Goal: Information Seeking & Learning: Learn about a topic

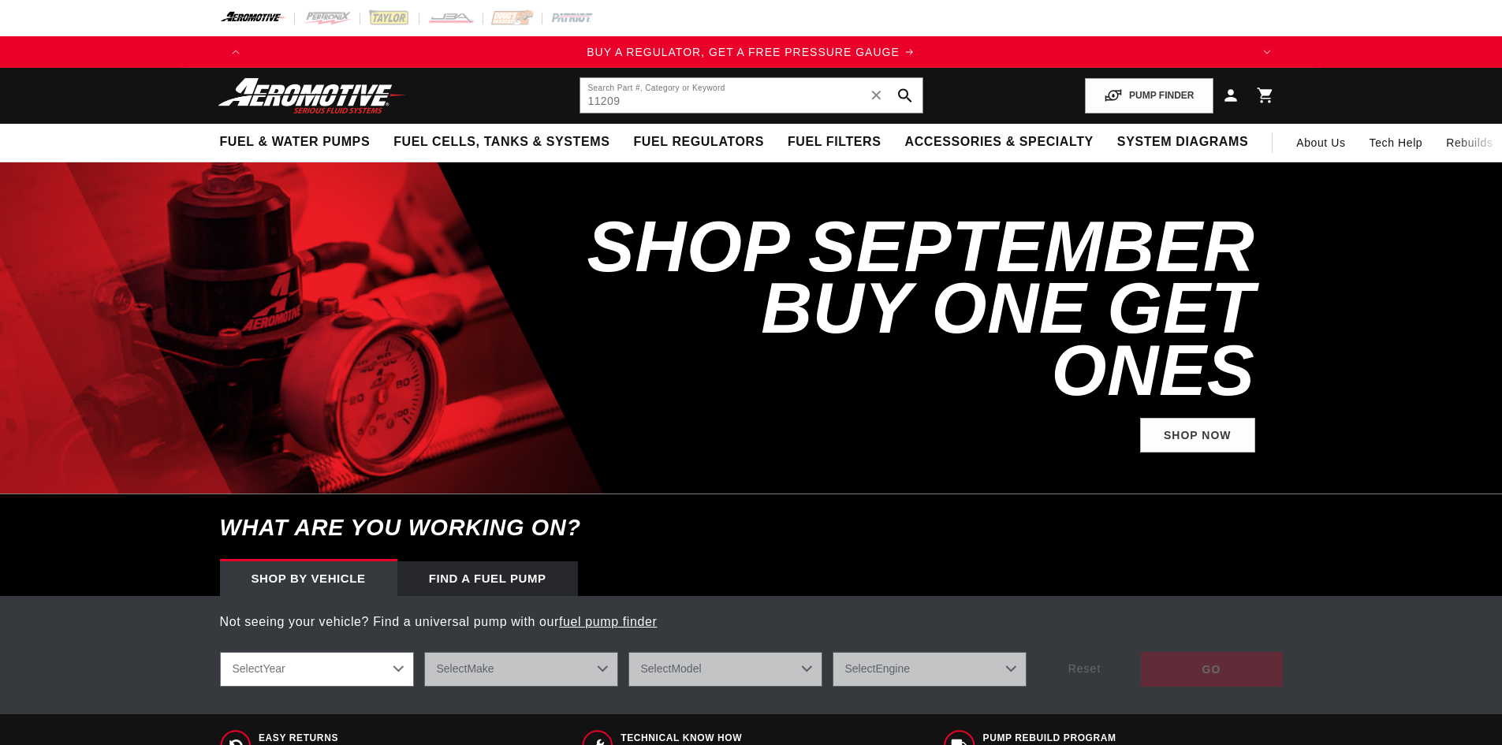
type input "11209"
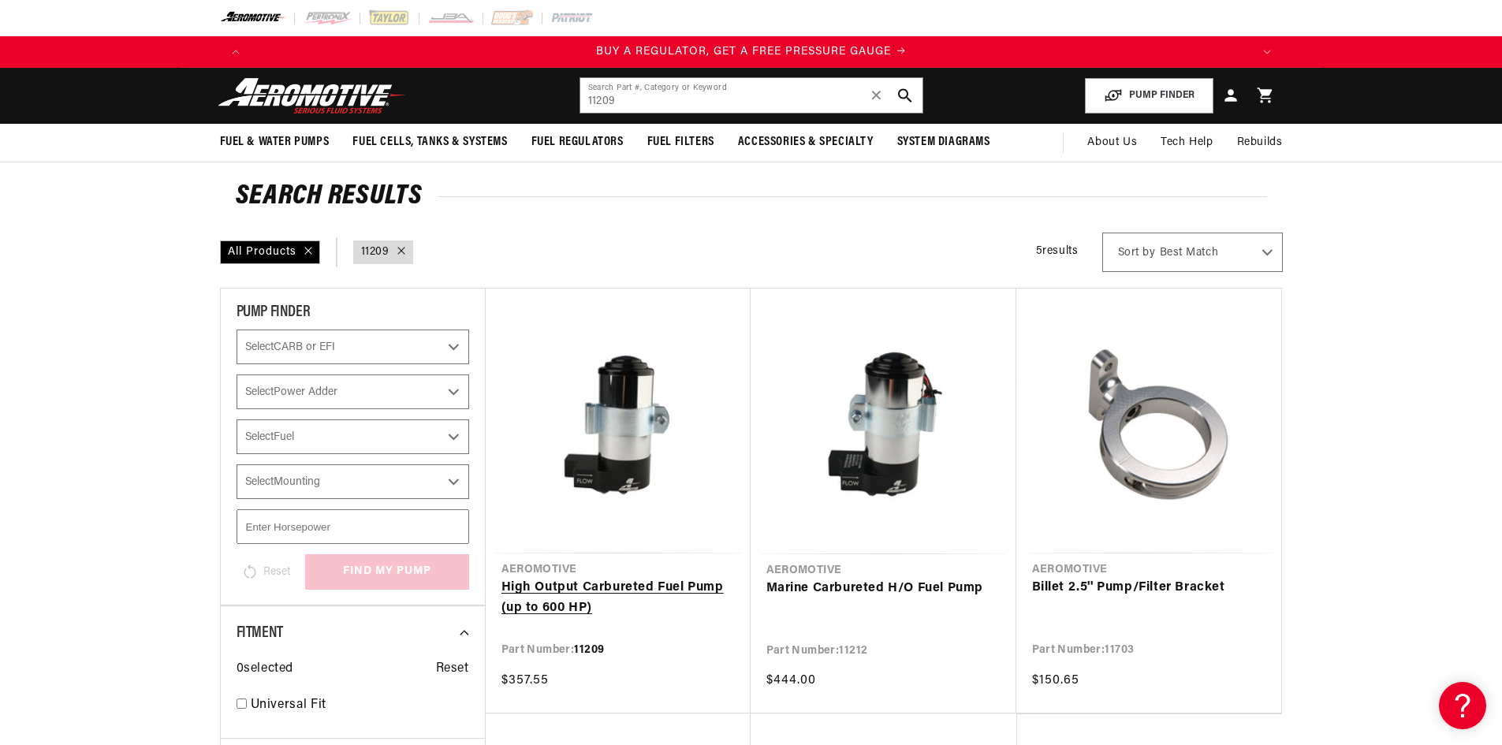
click at [685, 586] on link "High Output Carbureted Fuel Pump (up to 600 HP)" at bounding box center [617, 598] width 233 height 40
click at [583, 598] on link "High Output Carbureted Fuel Pump (up to 600 HP)" at bounding box center [617, 598] width 233 height 40
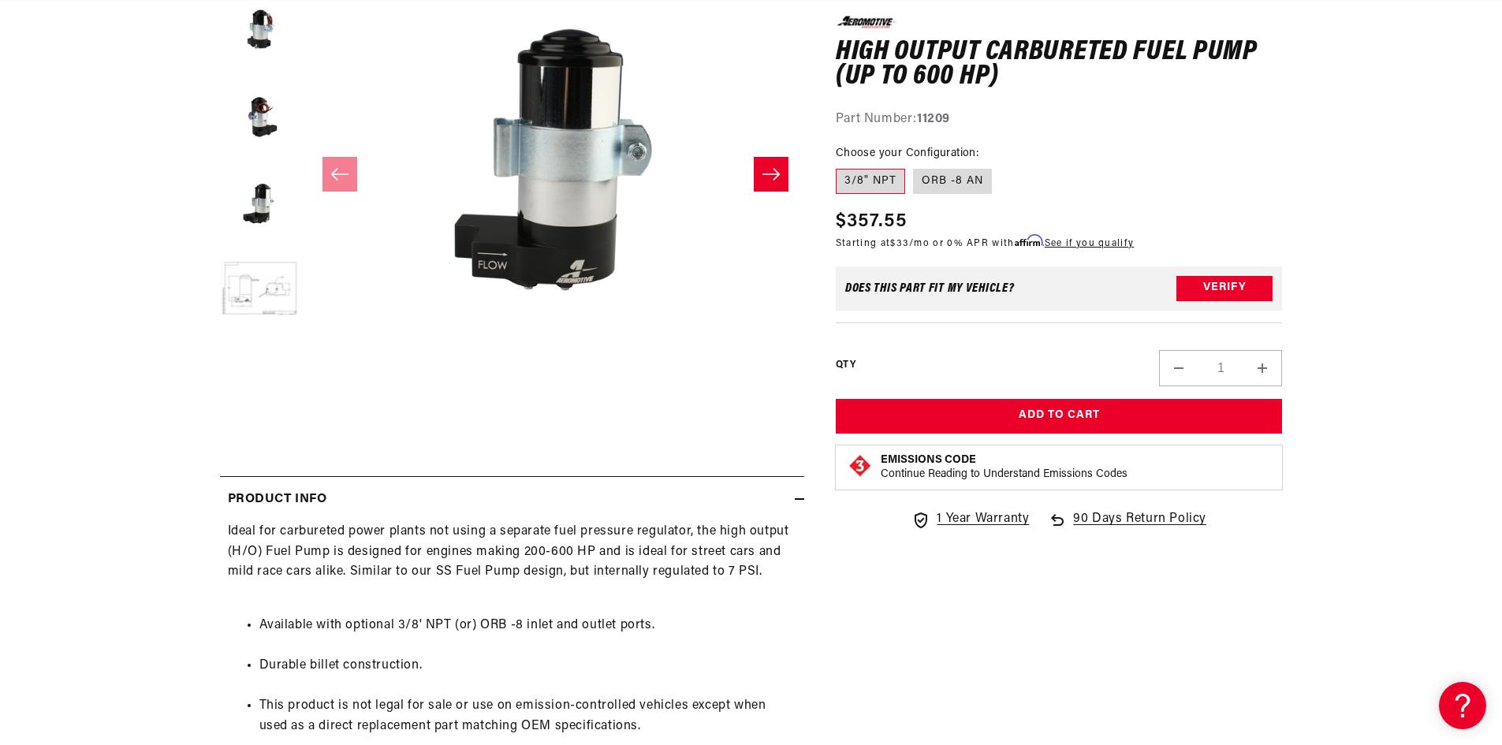
scroll to position [0, 1999]
click at [649, 415] on div "Watch Video" at bounding box center [555, 427] width 497 height 35
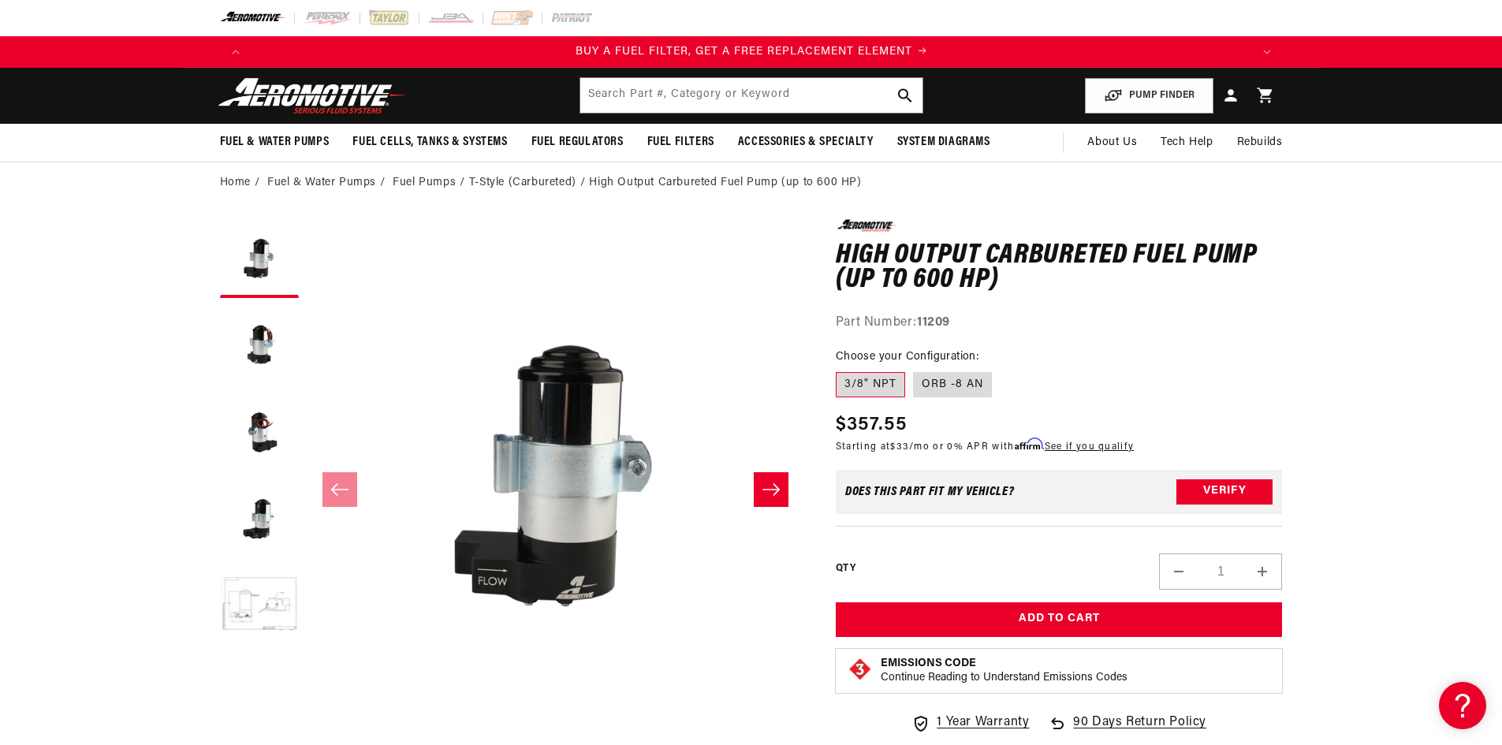
scroll to position [0, 1000]
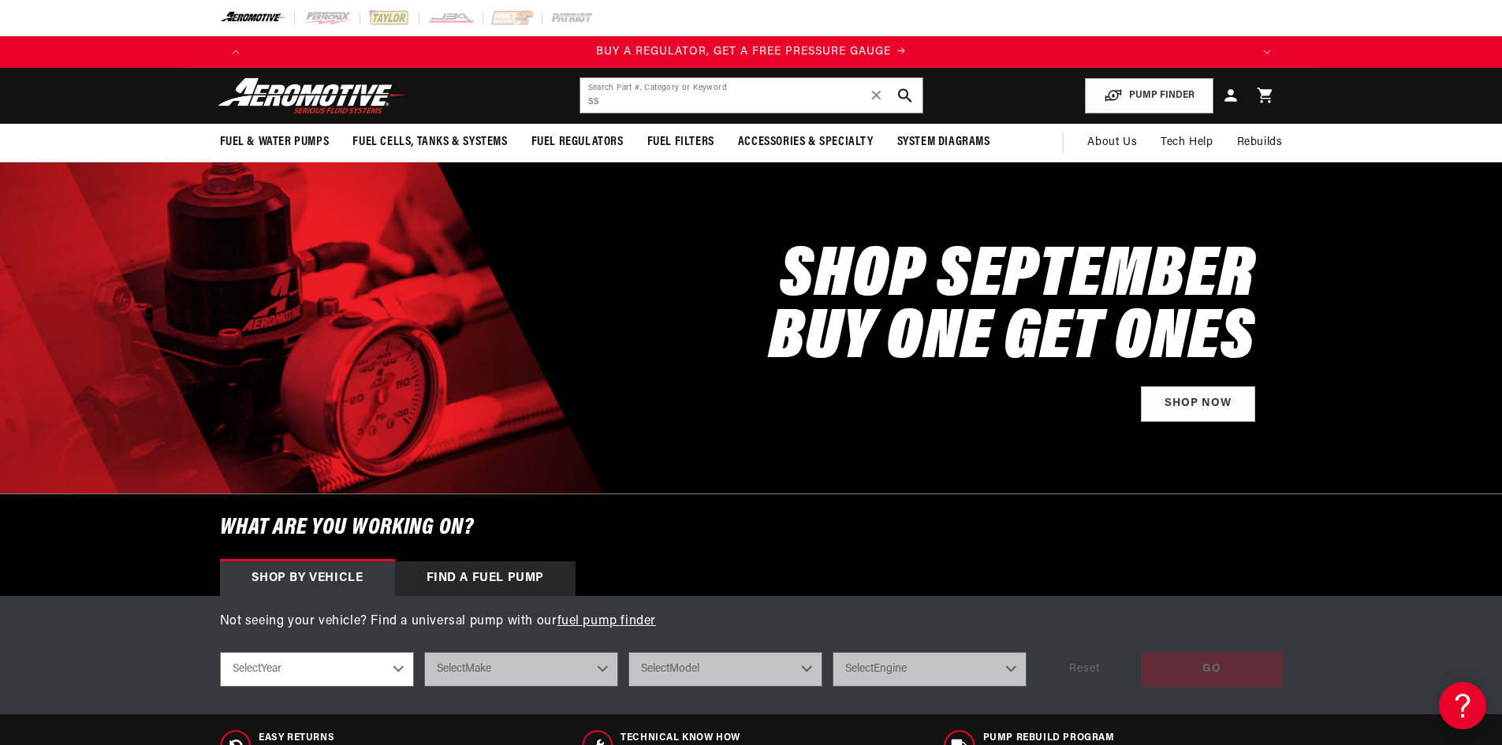
type input "ss"
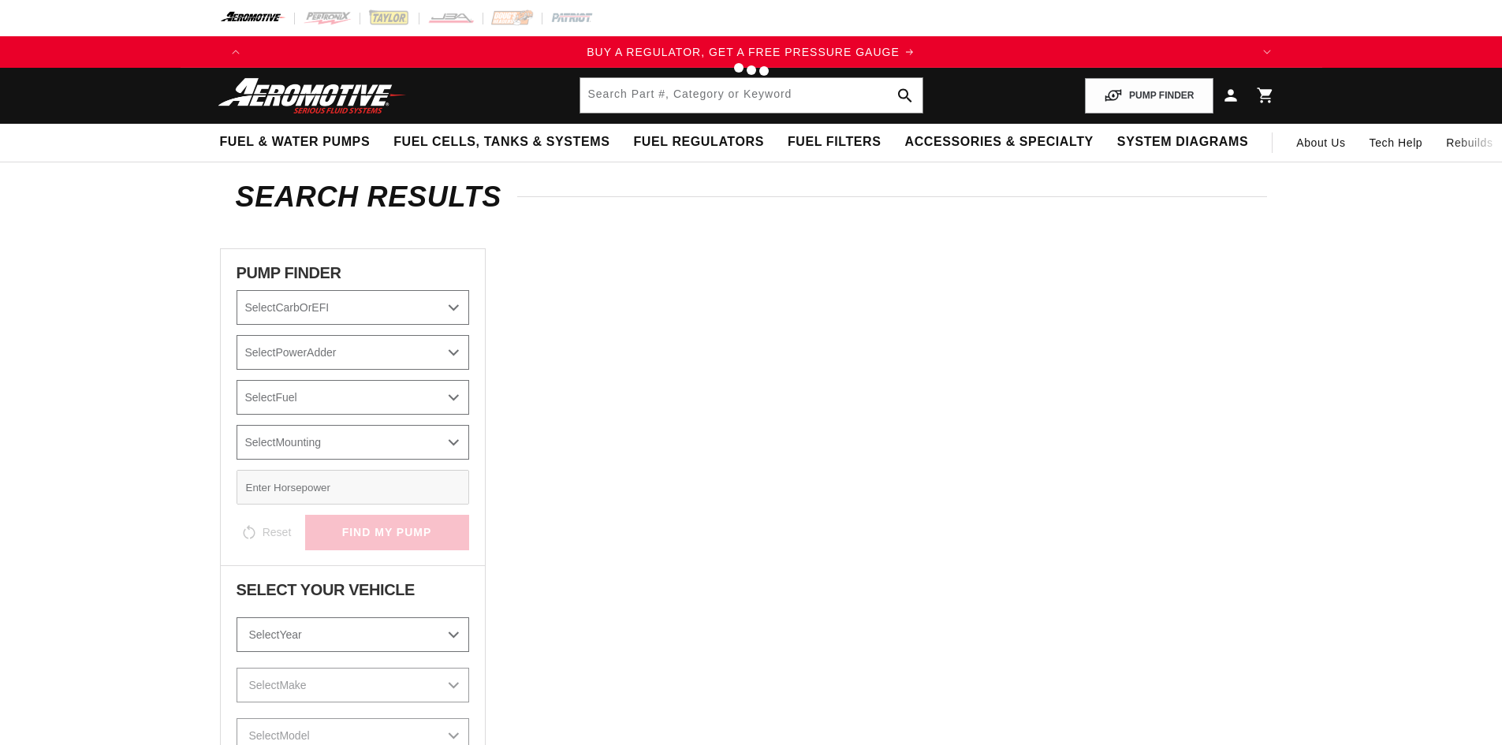
type input "ss"
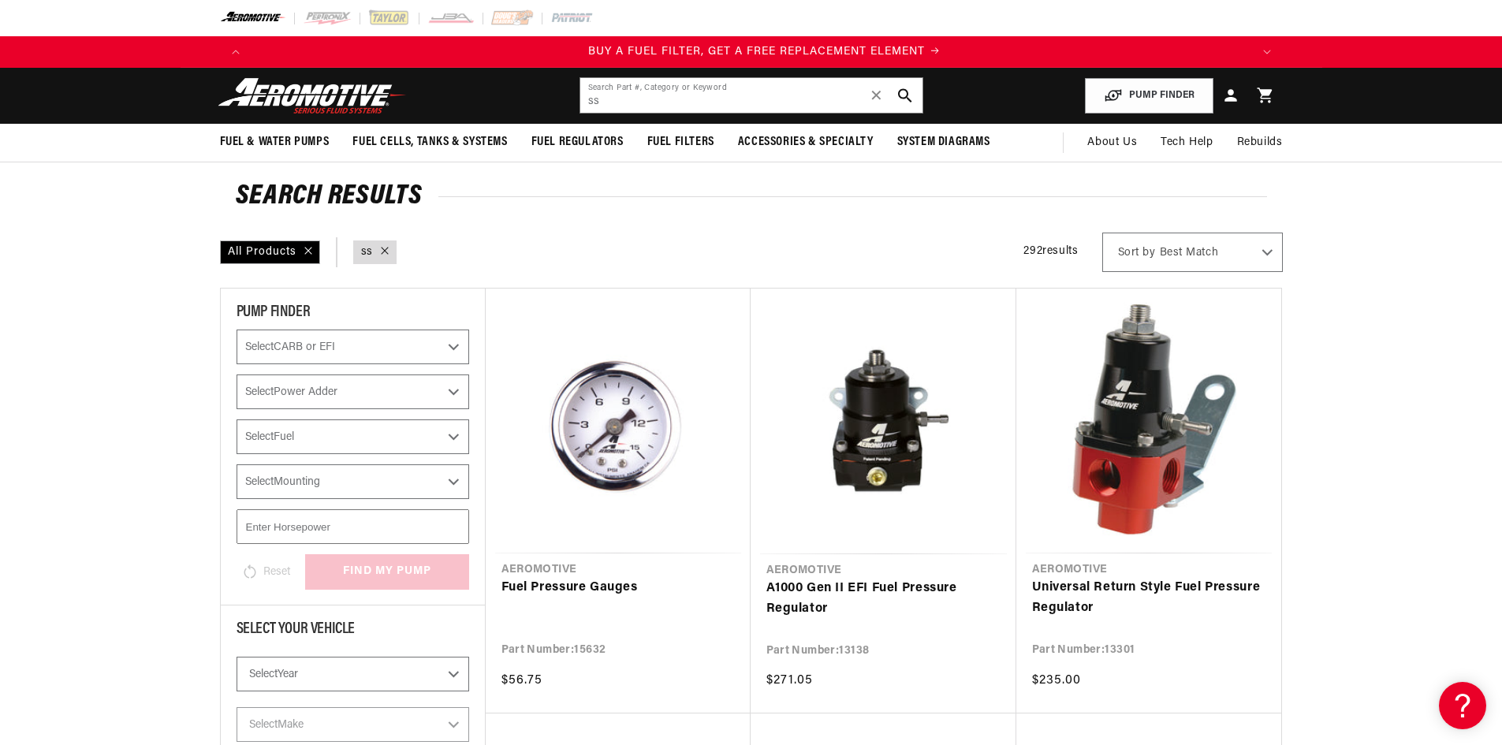
scroll to position [0, 1000]
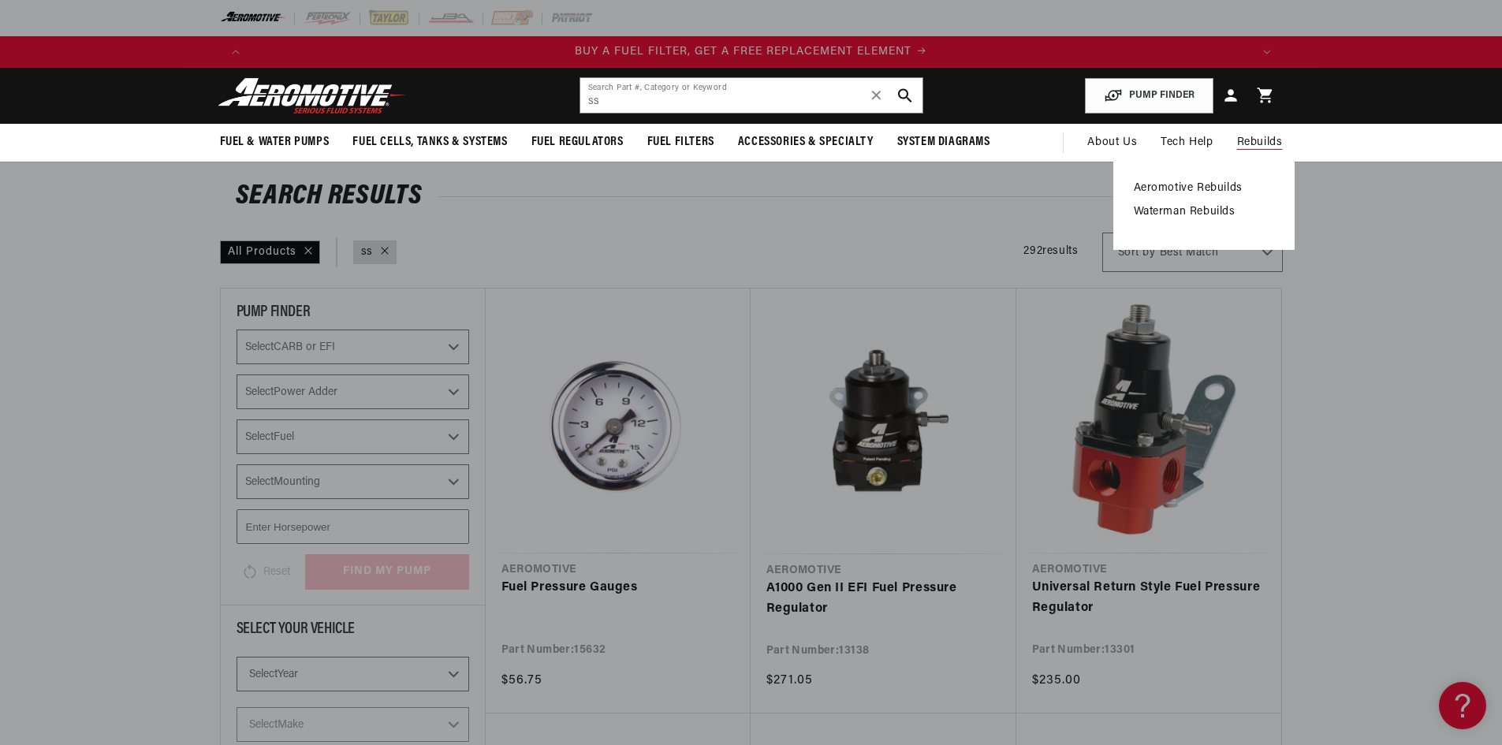
click at [1271, 141] on span "Rebuilds" at bounding box center [1260, 142] width 46 height 17
click at [1176, 185] on link "Aeromotive Rebuilds" at bounding box center [1204, 188] width 140 height 14
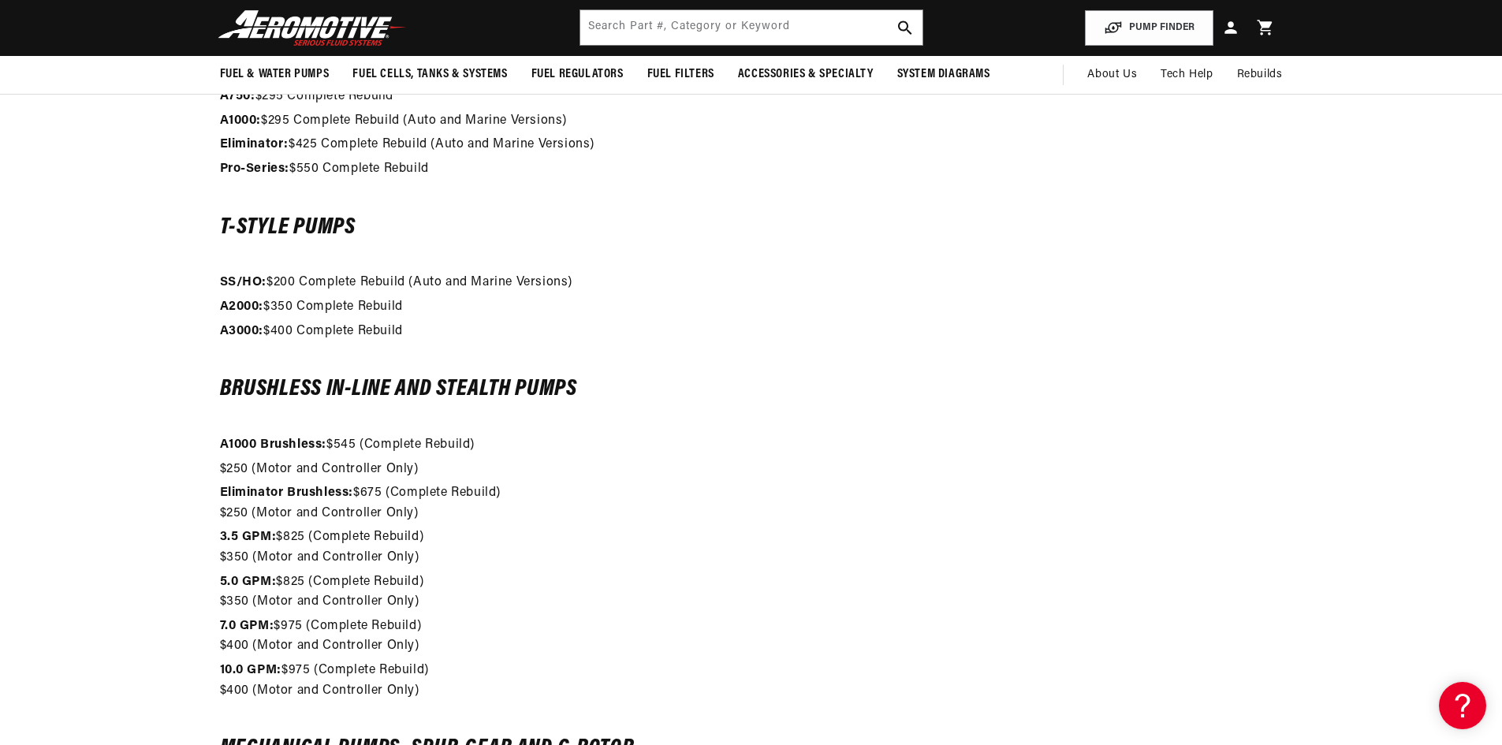
scroll to position [0, 2999]
drag, startPoint x: 585, startPoint y: 278, endPoint x: 217, endPoint y: 285, distance: 368.2
click at [217, 285] on div "Evaluation/Reseal $50 The evaluation consists of a pressure check for leaking a…" at bounding box center [752, 185] width 1142 height 1364
click at [602, 286] on p "SS/HO: $200 Complete Rebuild (Auto and Marine Versions)" at bounding box center [751, 283] width 1063 height 20
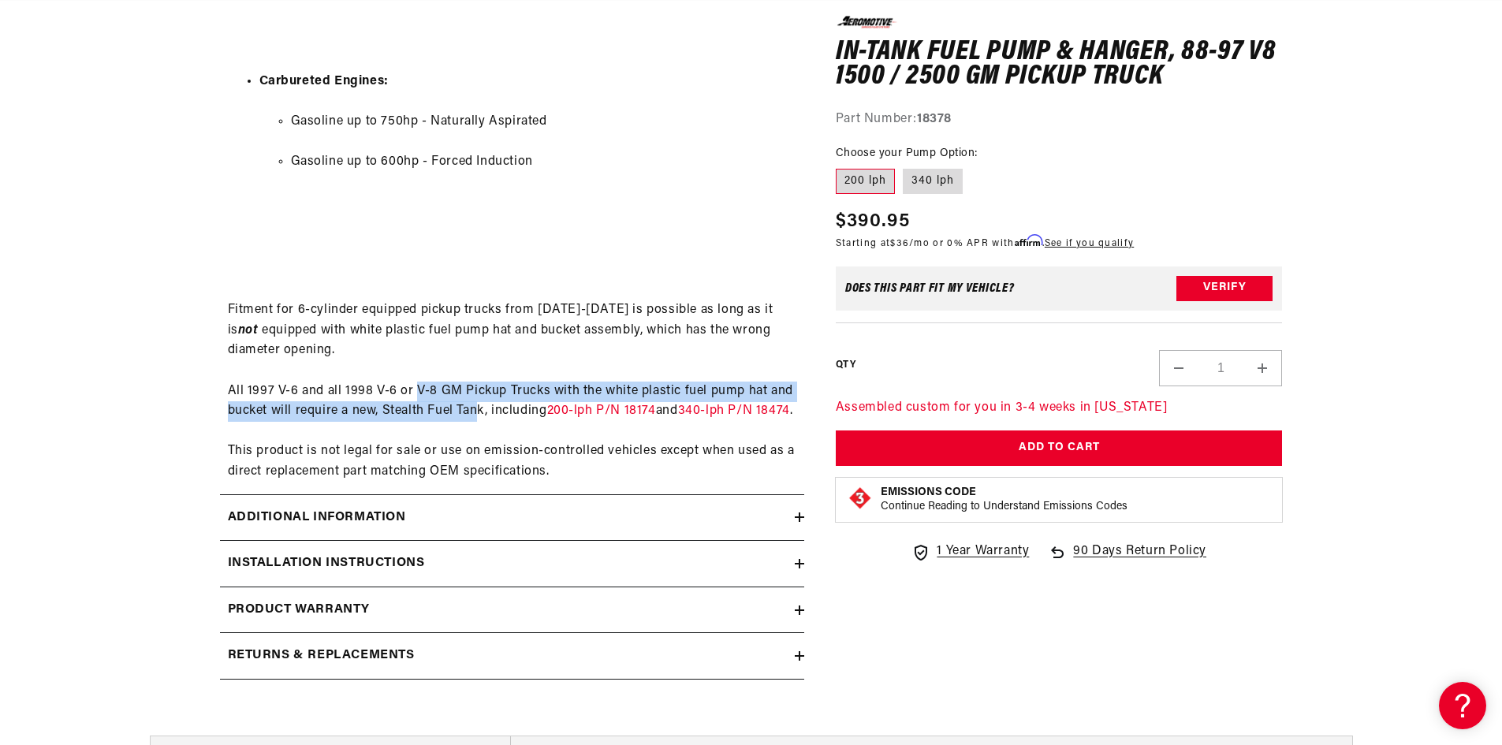
drag, startPoint x: 414, startPoint y: 386, endPoint x: 479, endPoint y: 401, distance: 67.1
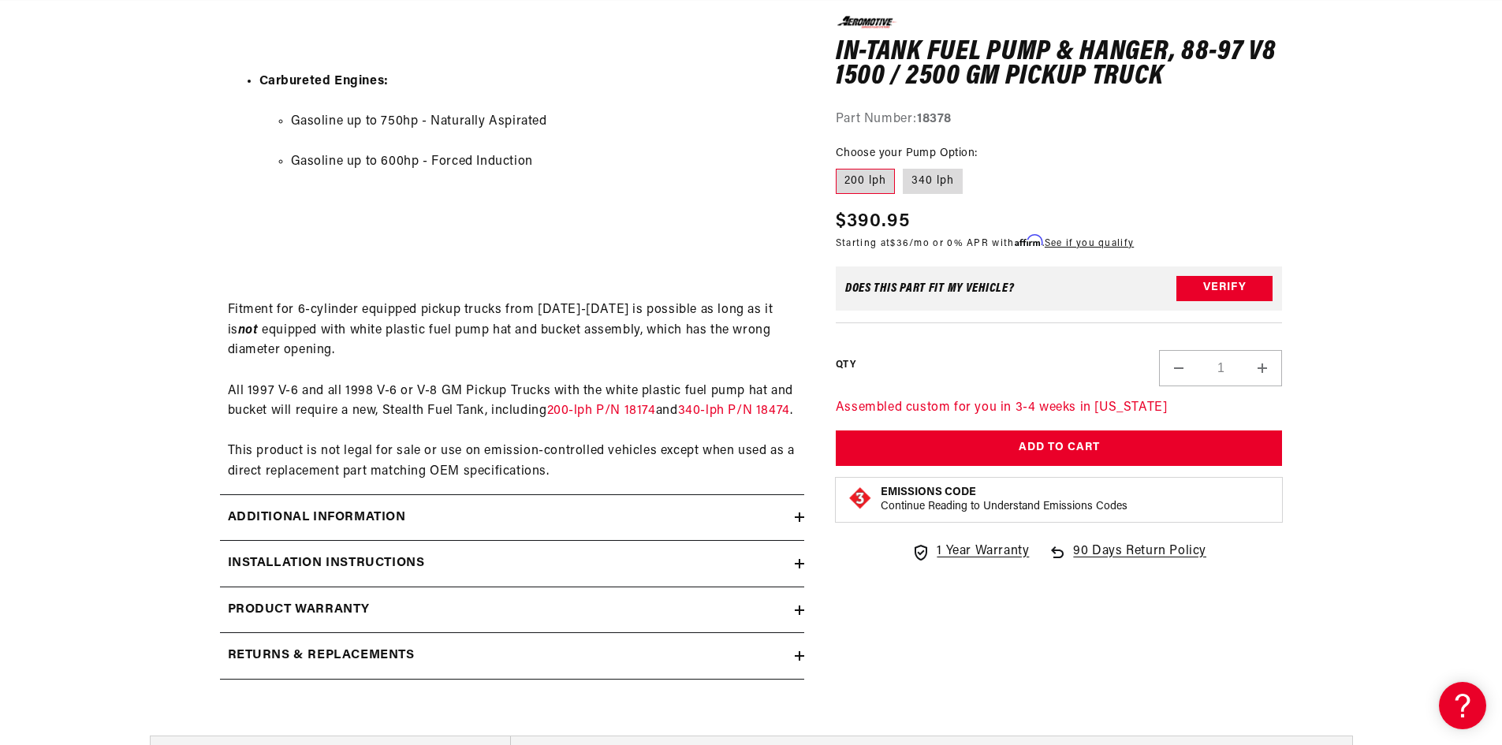
click at [743, 412] on link "340-lph P/N 18474" at bounding box center [734, 410] width 112 height 13
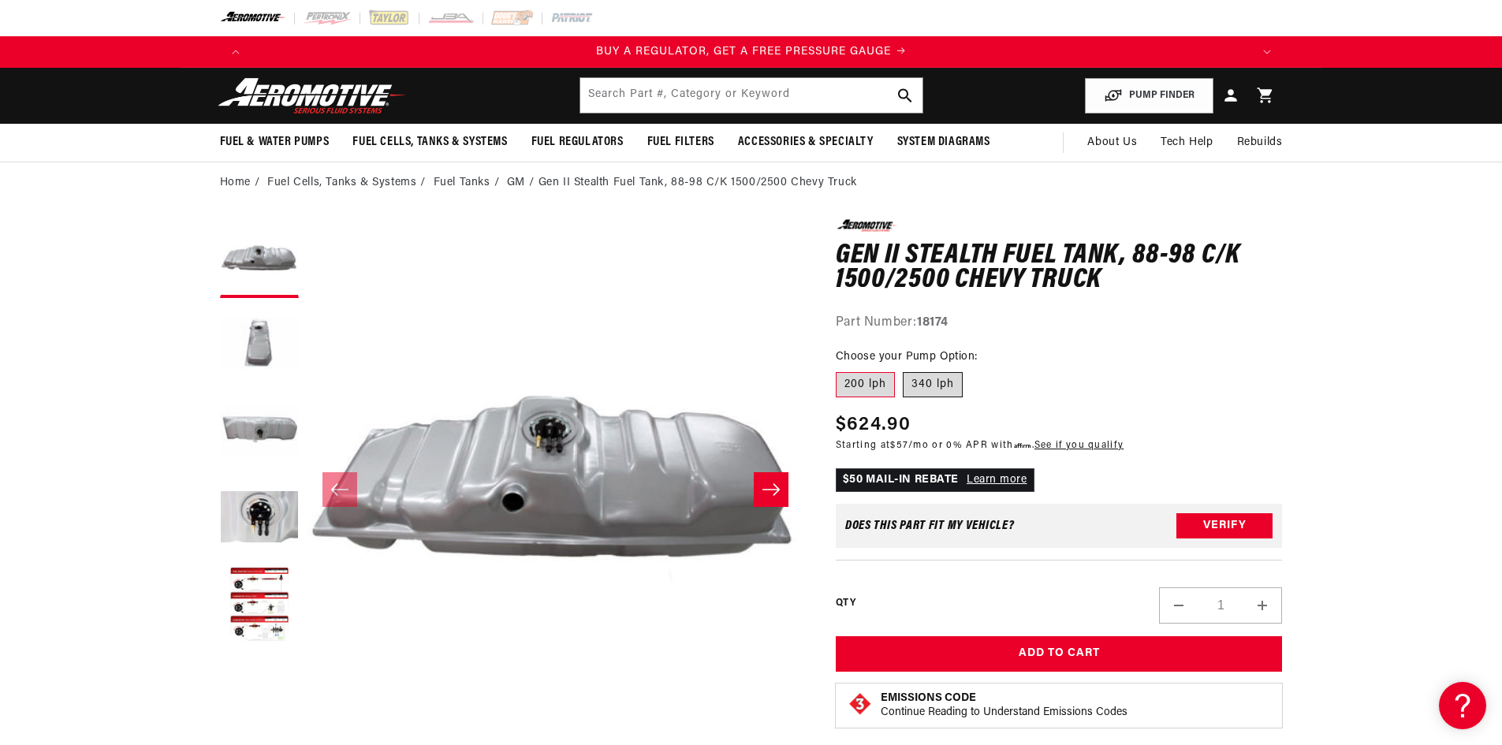
click at [929, 378] on label "340 lph" at bounding box center [933, 384] width 60 height 25
click at [904, 370] on input "340 lph" at bounding box center [903, 369] width 1 height 1
radio input "true"
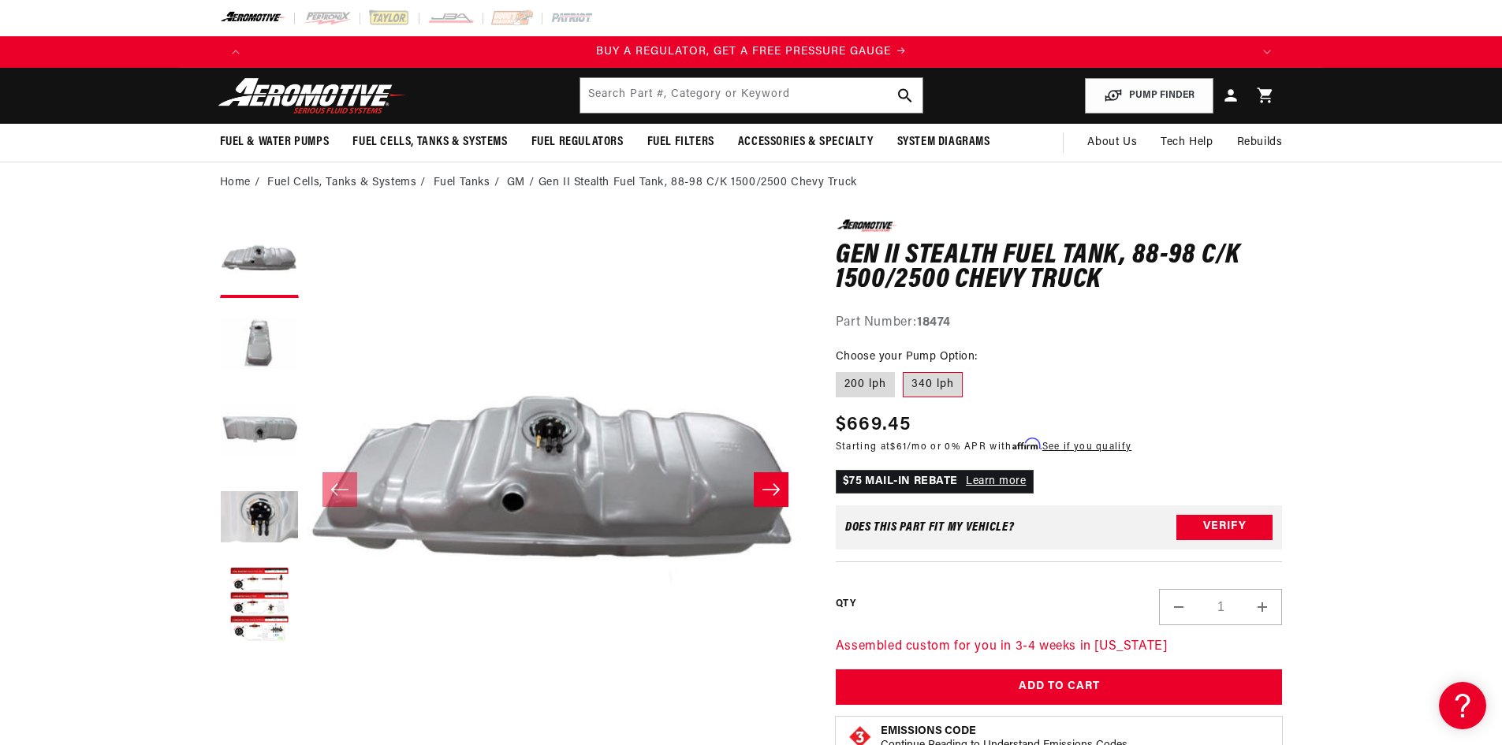
click at [929, 385] on label "340 lph" at bounding box center [933, 384] width 60 height 25
click at [904, 370] on input "340 lph" at bounding box center [903, 369] width 1 height 1
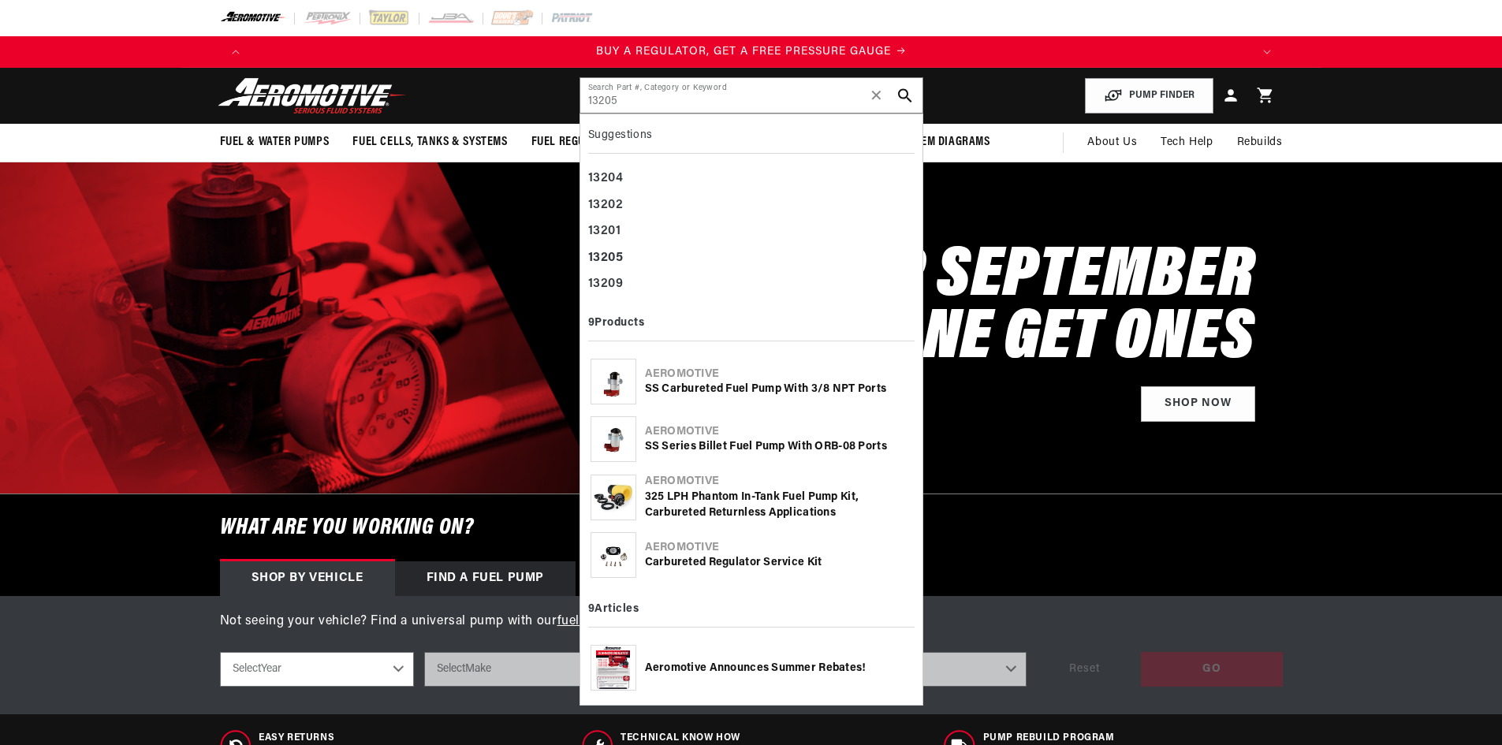
type input "13205"
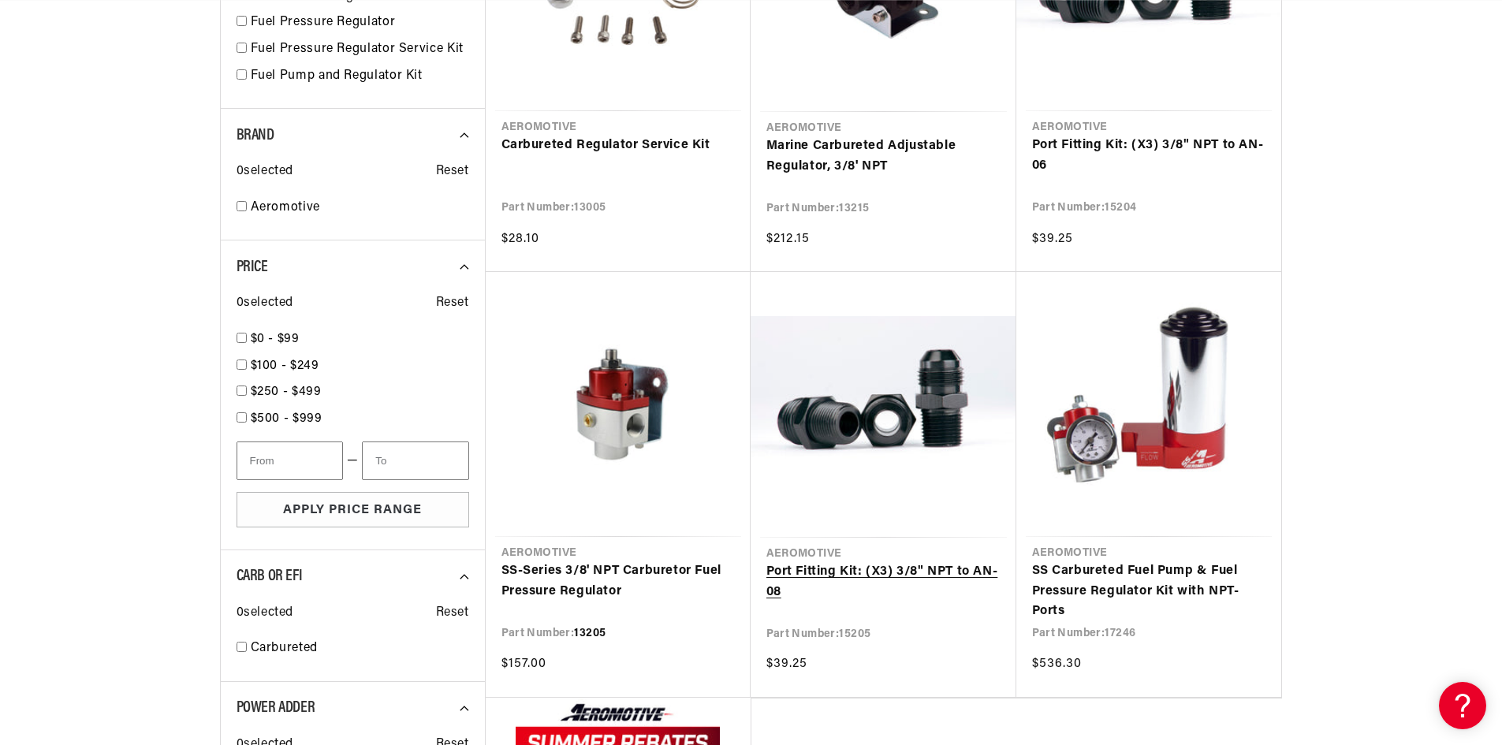
scroll to position [0, 1999]
click at [609, 577] on link "SS-Series 3/8' NPT Carburetor Fuel Pressure Regulator" at bounding box center [617, 581] width 233 height 40
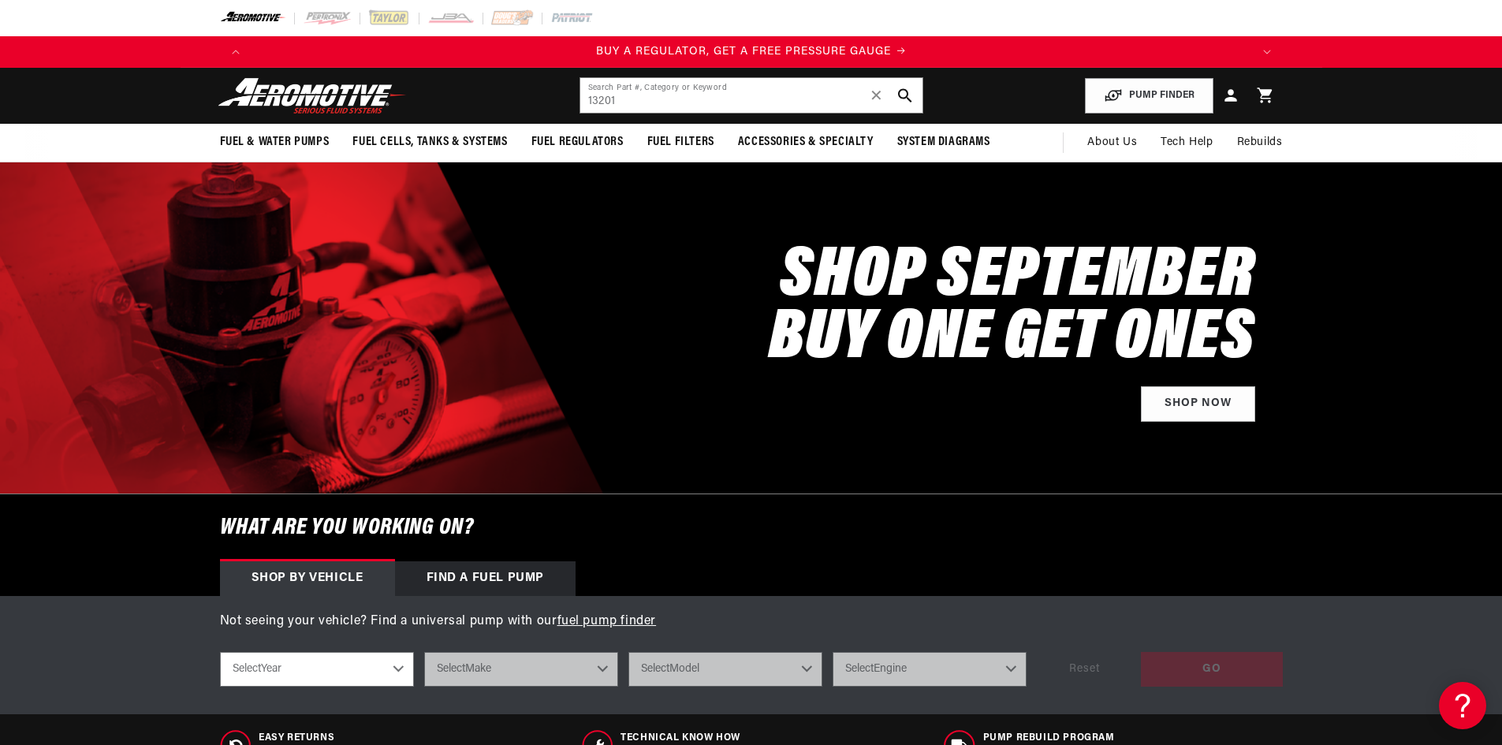
type input "13201"
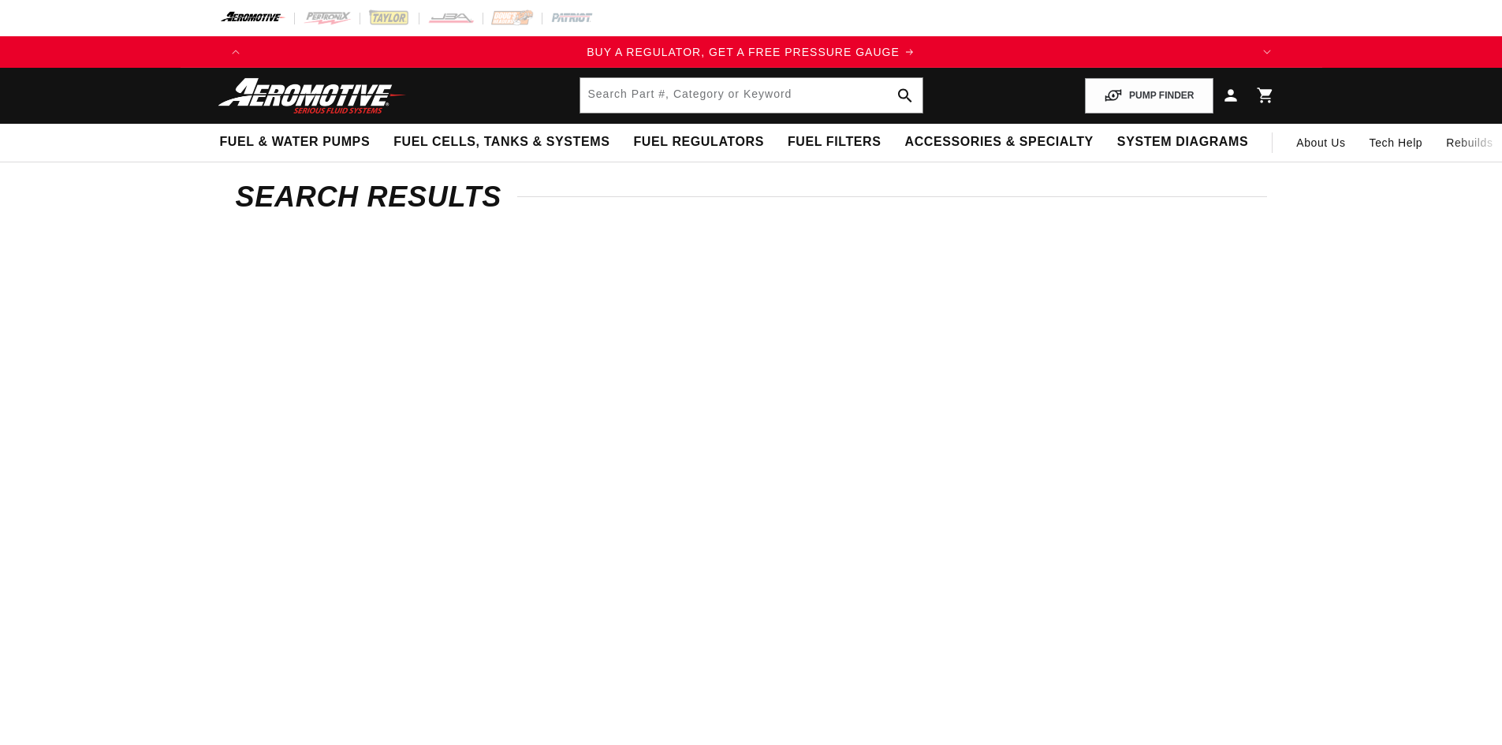
type input "13201"
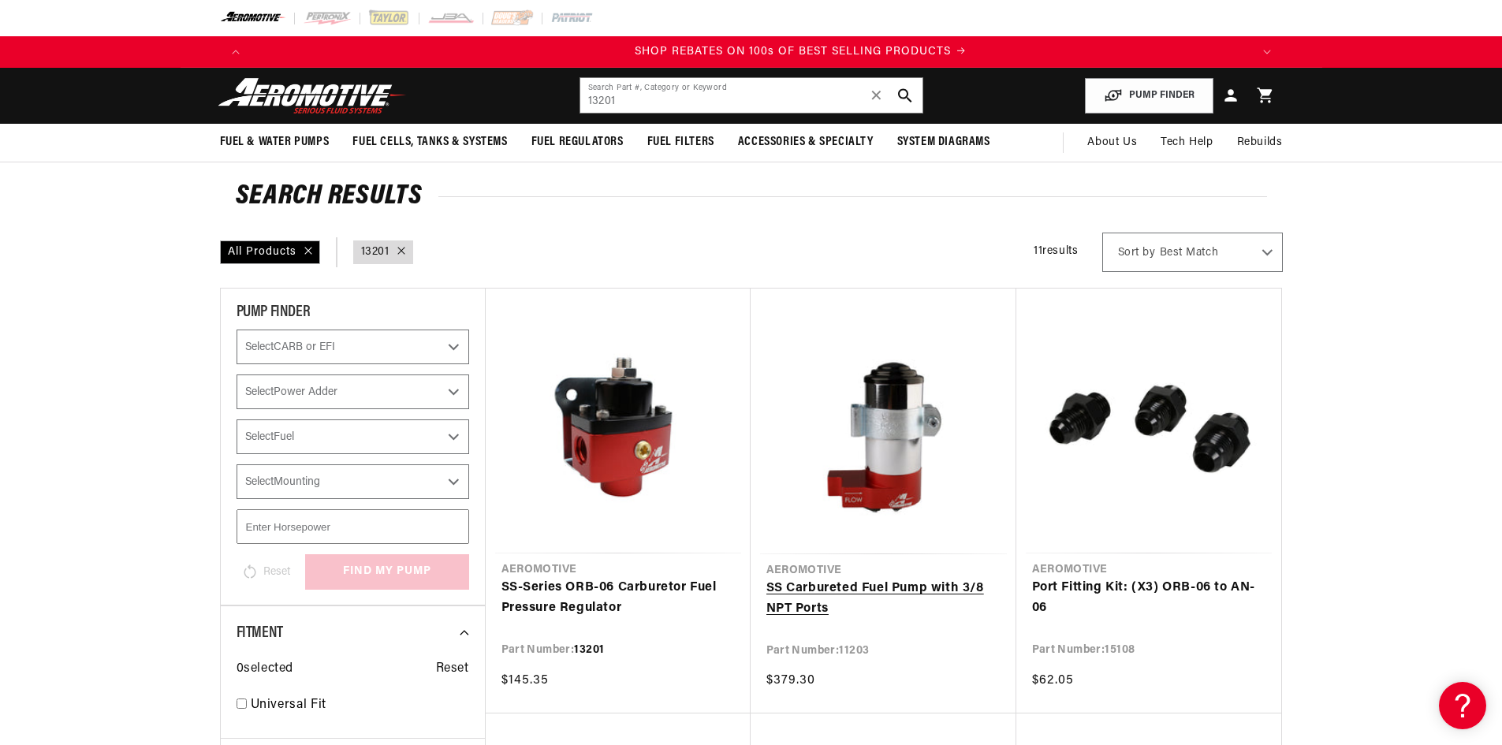
scroll to position [0, 1999]
click at [628, 588] on link "SS-Series ORB-06 Carburetor Fuel Pressure Regulator" at bounding box center [617, 598] width 233 height 40
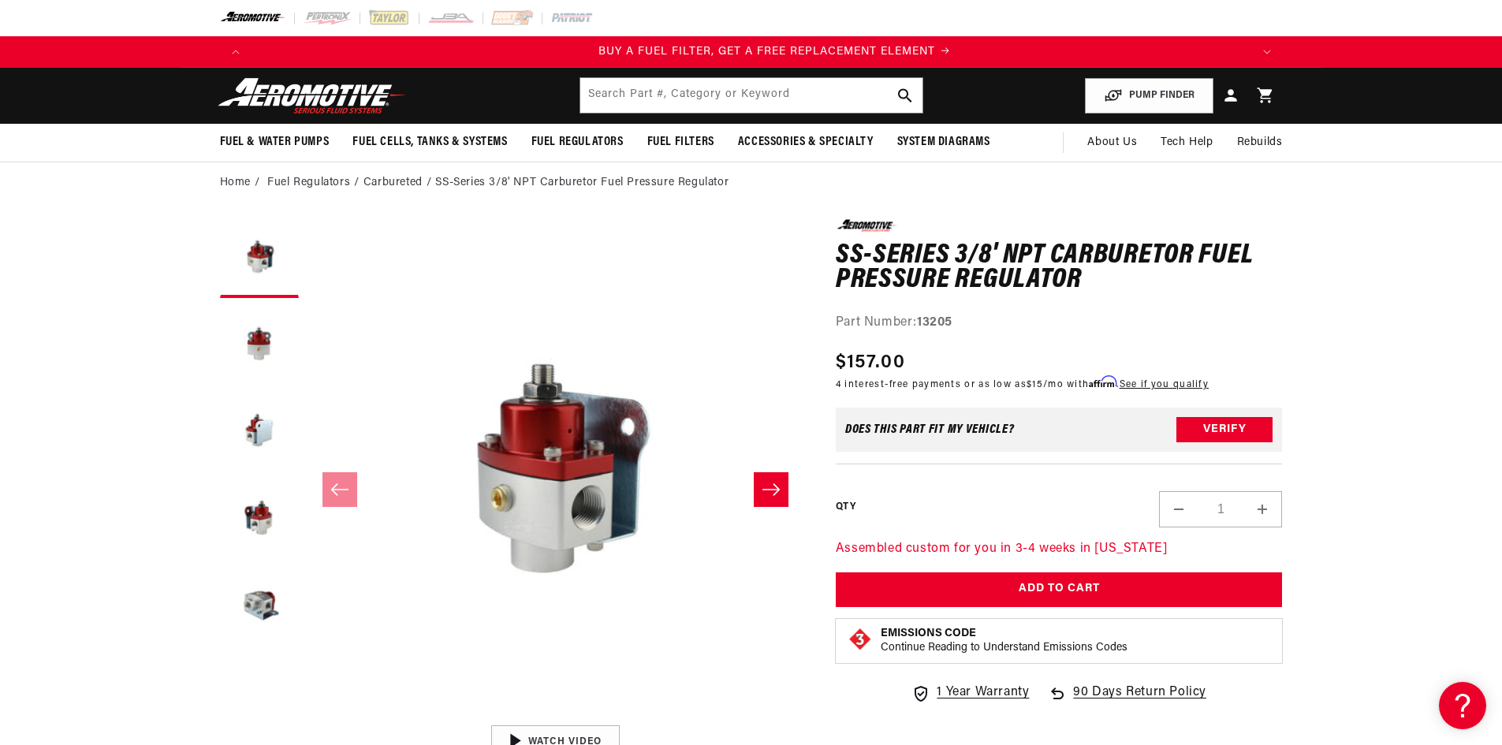
scroll to position [0, 1000]
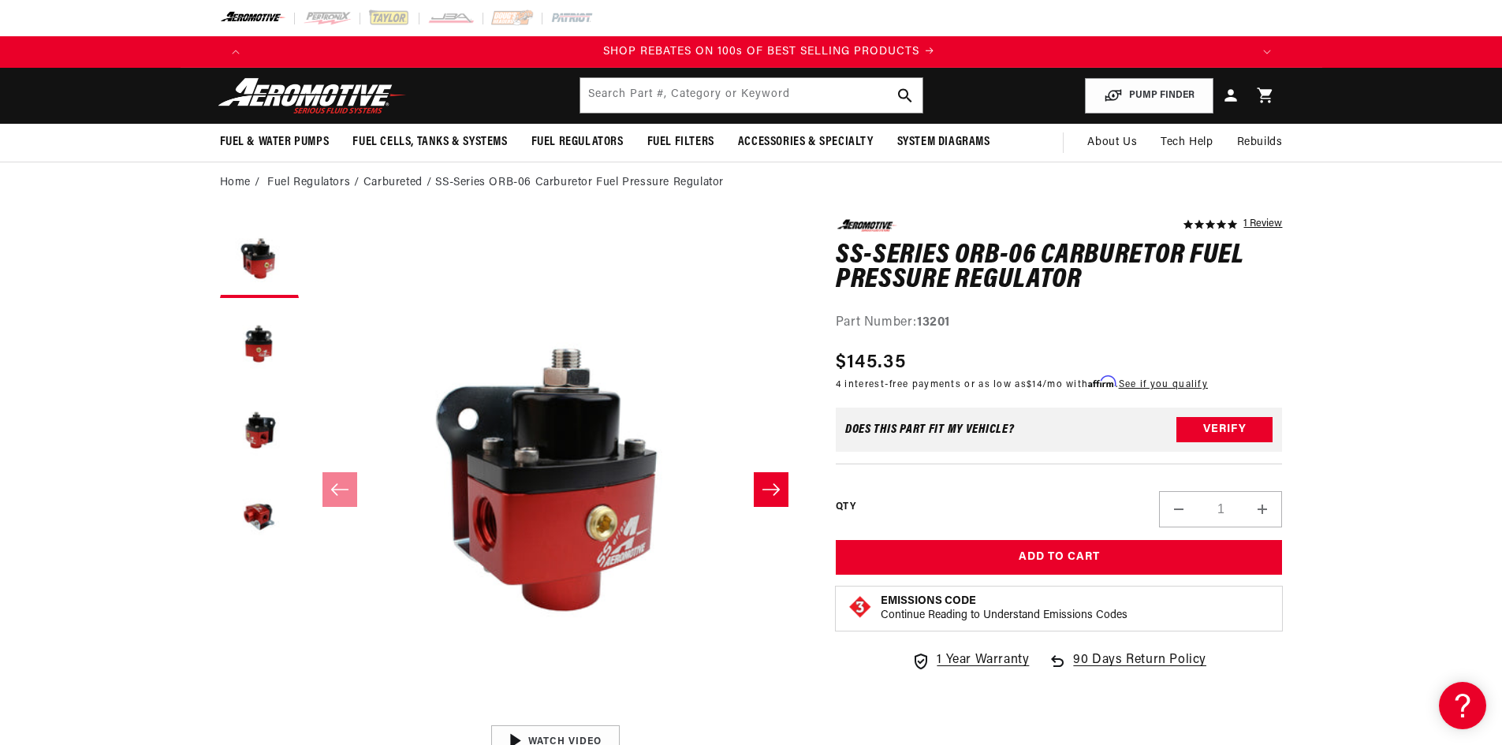
scroll to position [0, 1999]
drag, startPoint x: 1010, startPoint y: 254, endPoint x: 1034, endPoint y: 255, distance: 23.7
click at [1034, 255] on h1 "SS-Series ORB-06 Carburetor Fuel Pressure Regulator" at bounding box center [1059, 269] width 447 height 50
